Goal: Complete application form

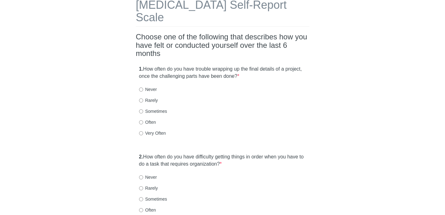
scroll to position [39, 0]
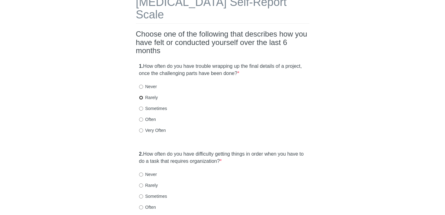
click at [141, 96] on input "Rarely" at bounding box center [141, 98] width 4 height 4
radio input "true"
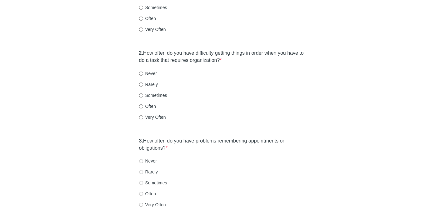
scroll to position [144, 0]
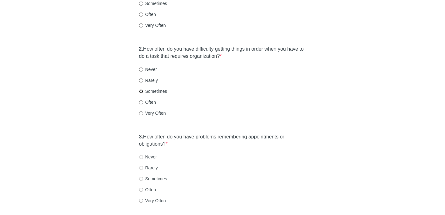
click at [140, 89] on input "Sometimes" at bounding box center [141, 91] width 4 height 4
radio input "true"
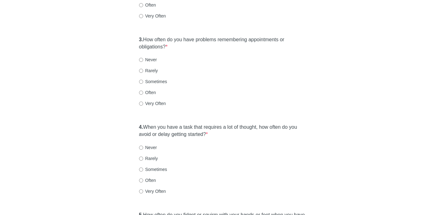
scroll to position [245, 0]
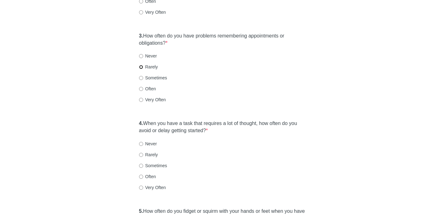
click at [139, 65] on input "Rarely" at bounding box center [141, 67] width 4 height 4
radio input "true"
drag, startPoint x: 139, startPoint y: 143, endPoint x: 157, endPoint y: 143, distance: 17.5
click at [140, 153] on input "Rarely" at bounding box center [141, 155] width 4 height 4
radio input "true"
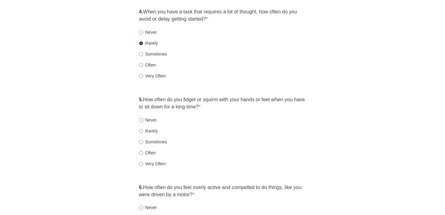
scroll to position [357, 0]
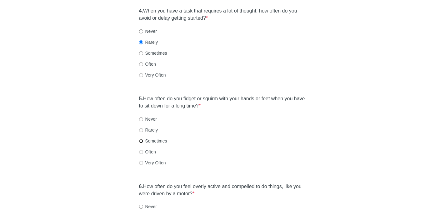
click at [141, 139] on input "Sometimes" at bounding box center [141, 141] width 4 height 4
radio input "true"
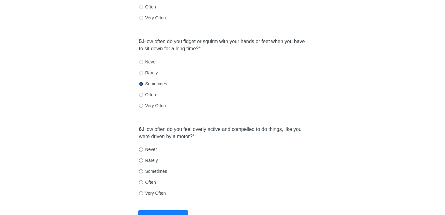
scroll to position [422, 0]
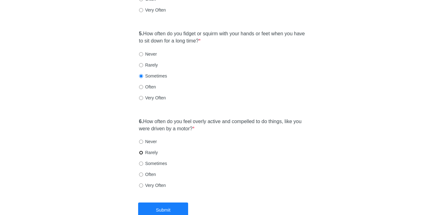
click at [141, 151] on input "Rarely" at bounding box center [141, 153] width 4 height 4
radio input "true"
click at [163, 202] on button "Submit" at bounding box center [163, 209] width 50 height 15
